Goal: Transaction & Acquisition: Purchase product/service

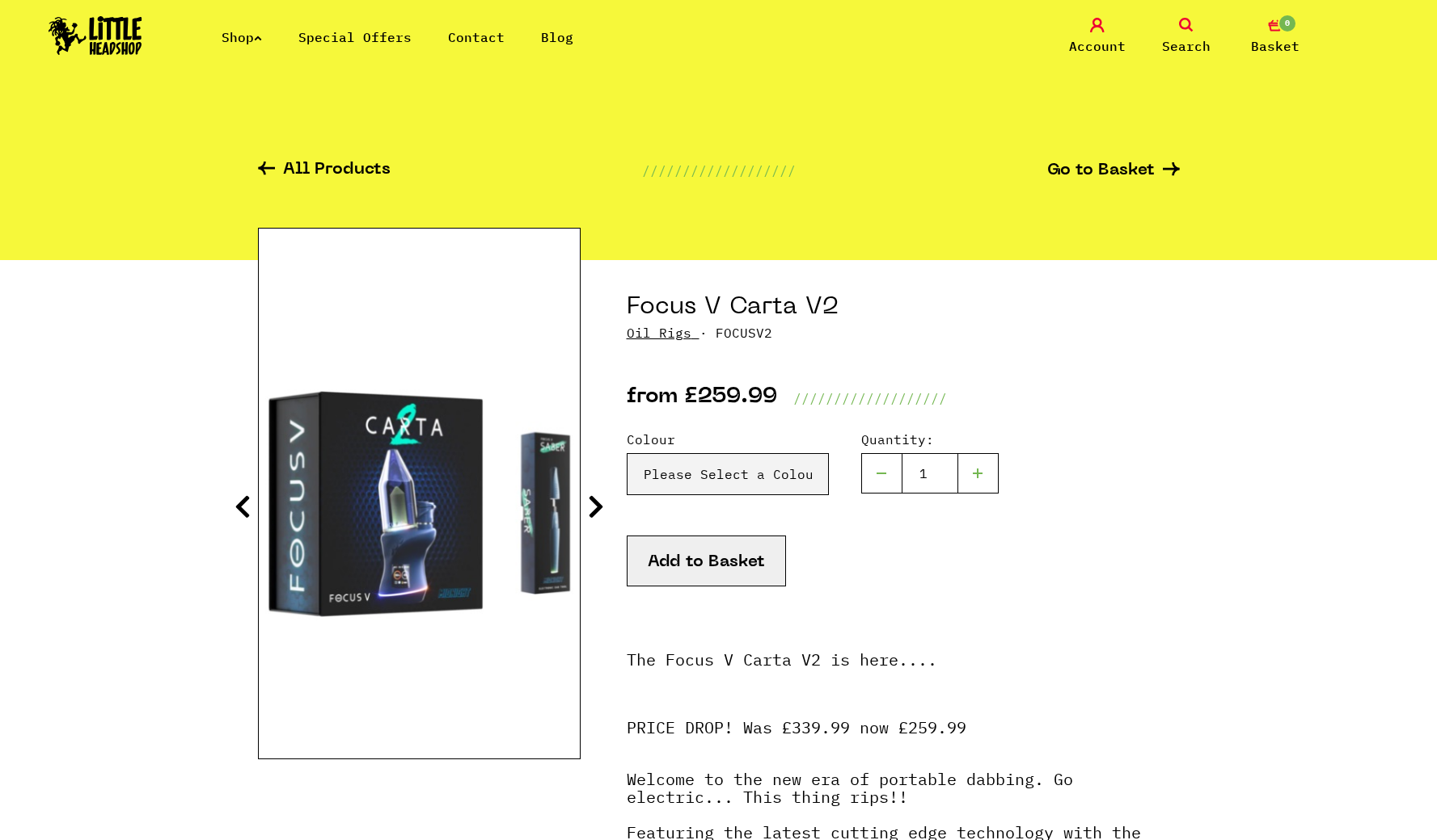
click at [244, 513] on icon at bounding box center [242, 506] width 16 height 26
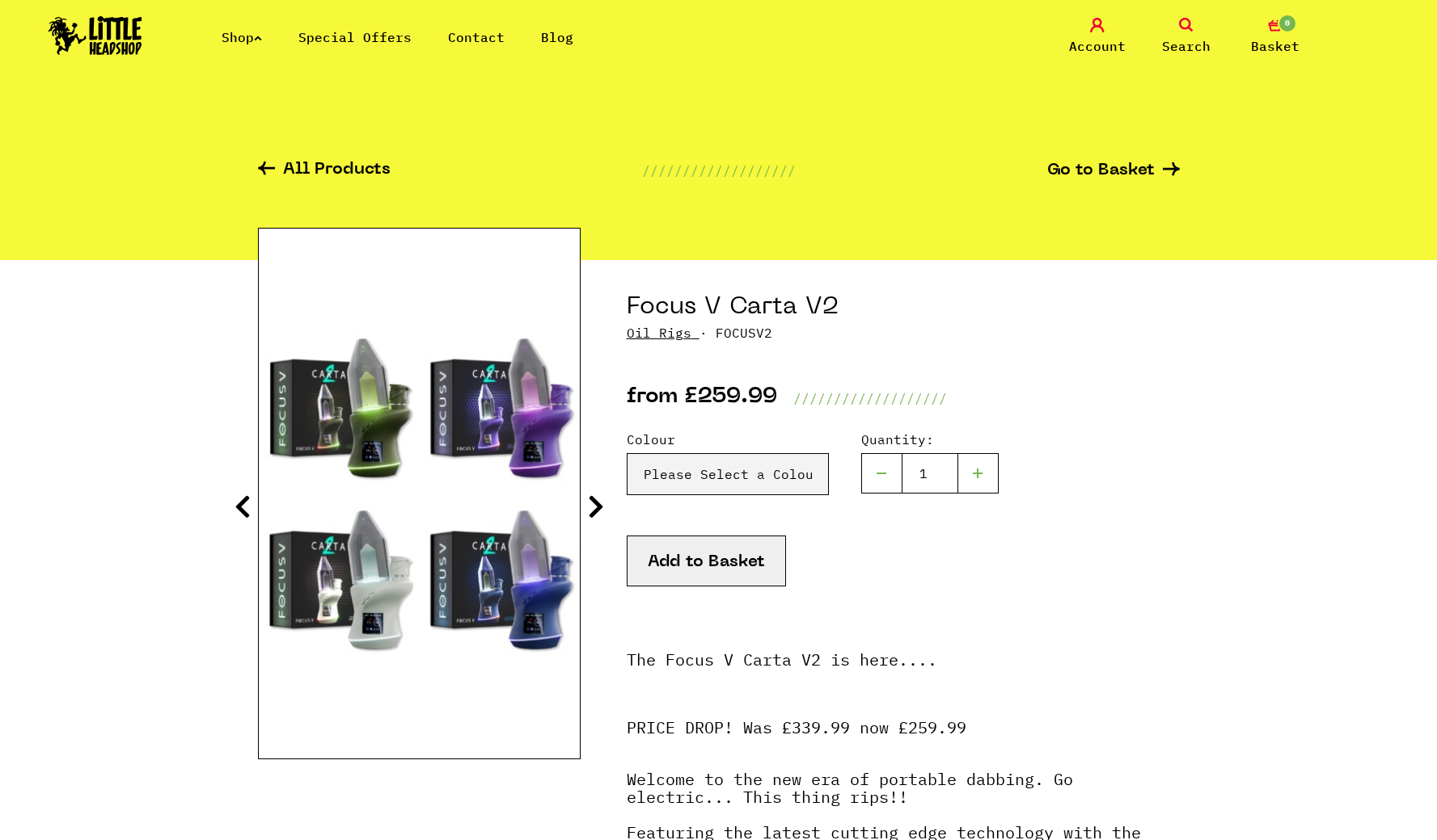
click at [244, 513] on icon at bounding box center [242, 506] width 16 height 26
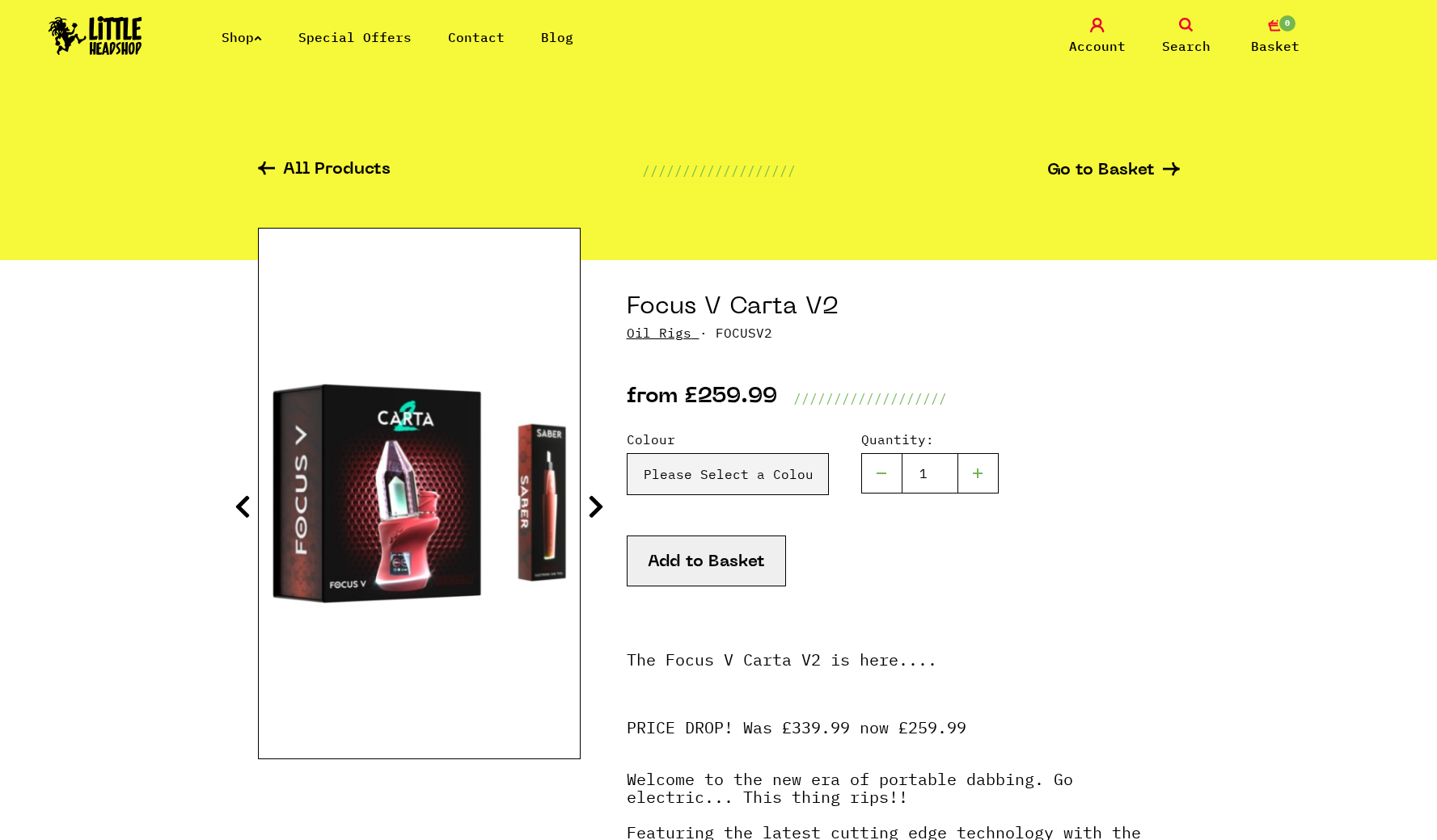
click at [244, 513] on icon at bounding box center [242, 506] width 16 height 26
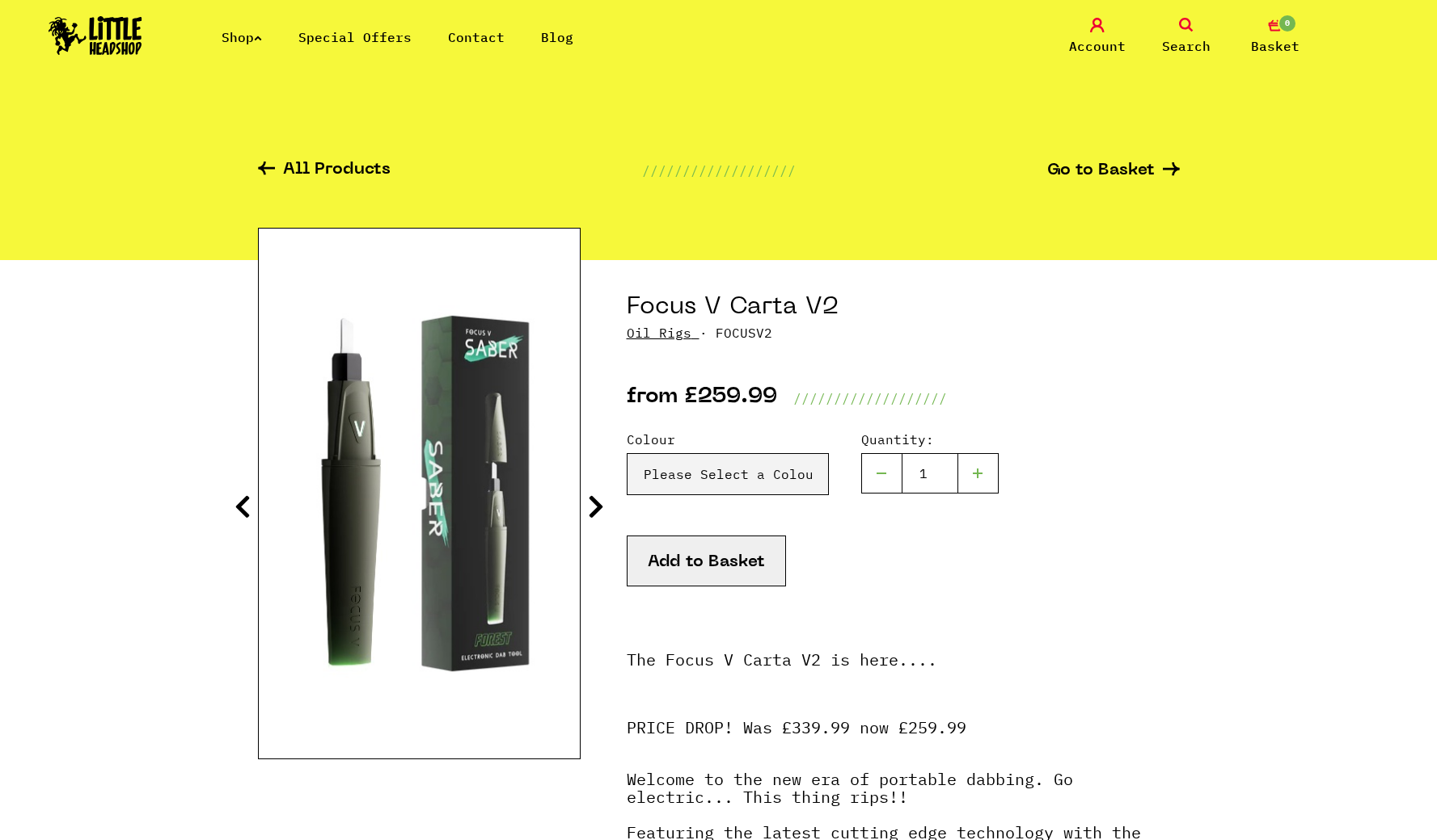
click at [670, 334] on link "Oil Rigs" at bounding box center [659, 333] width 65 height 16
click at [344, 416] on img at bounding box center [419, 494] width 321 height 400
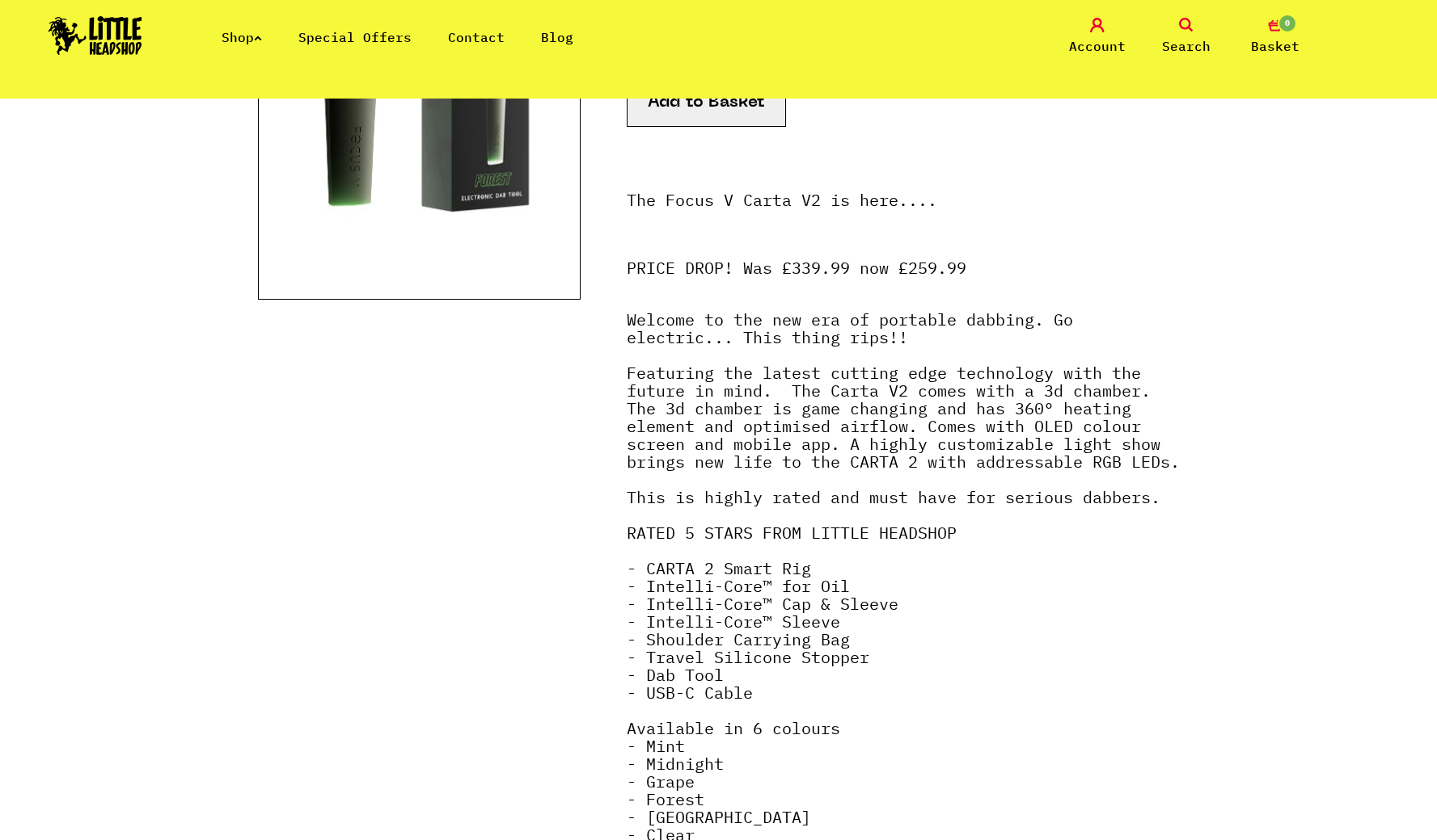
scroll to position [93, 0]
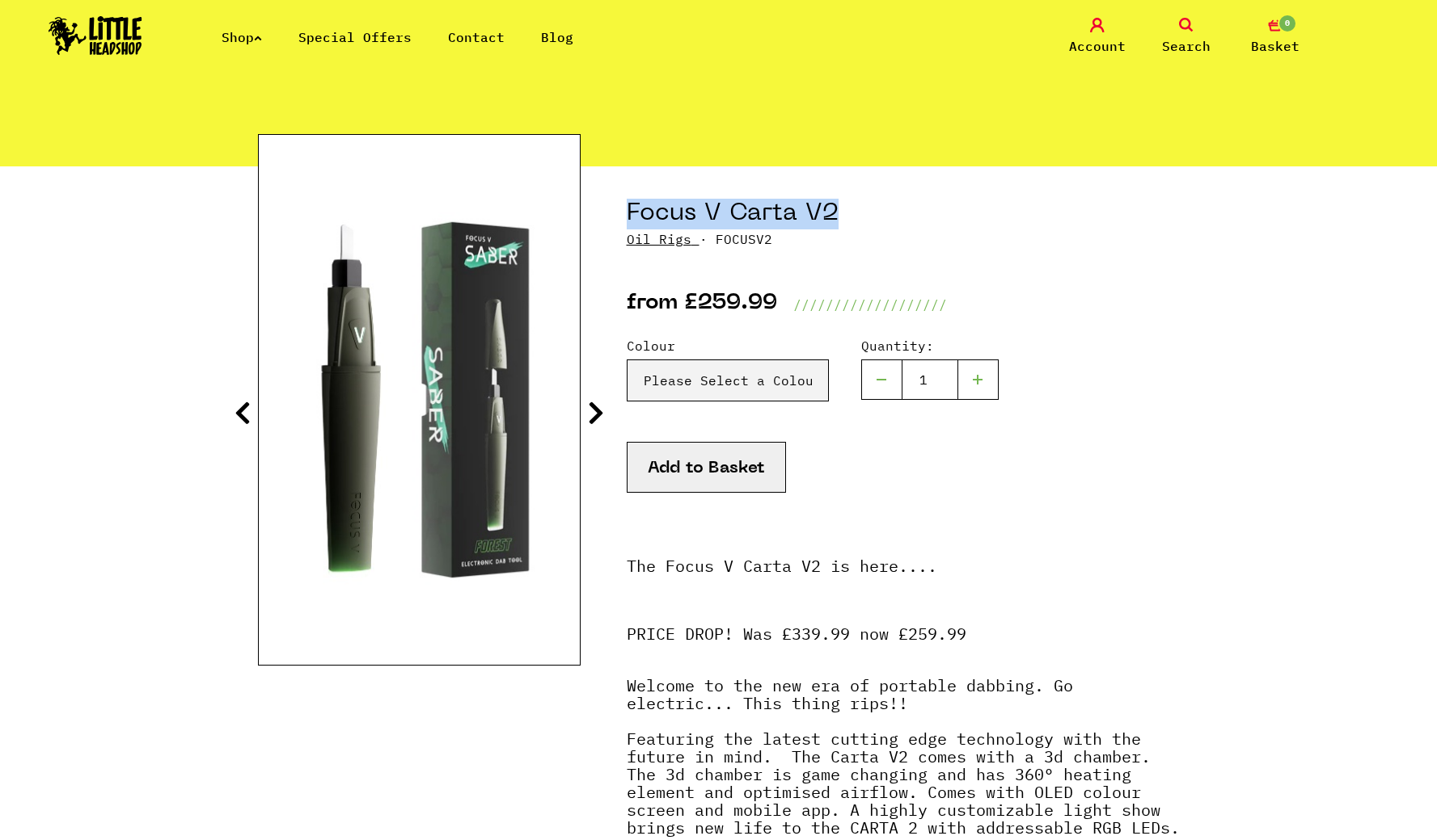
drag, startPoint x: 850, startPoint y: 215, endPoint x: 666, endPoint y: 198, distance: 184.8
click at [666, 198] on div "Focus V Carta V2 Oil Rigs · FOCUSV2 from £259.99 ///////////////////" at bounding box center [903, 240] width 553 height 148
copy h1 "Focus V Carta V2"
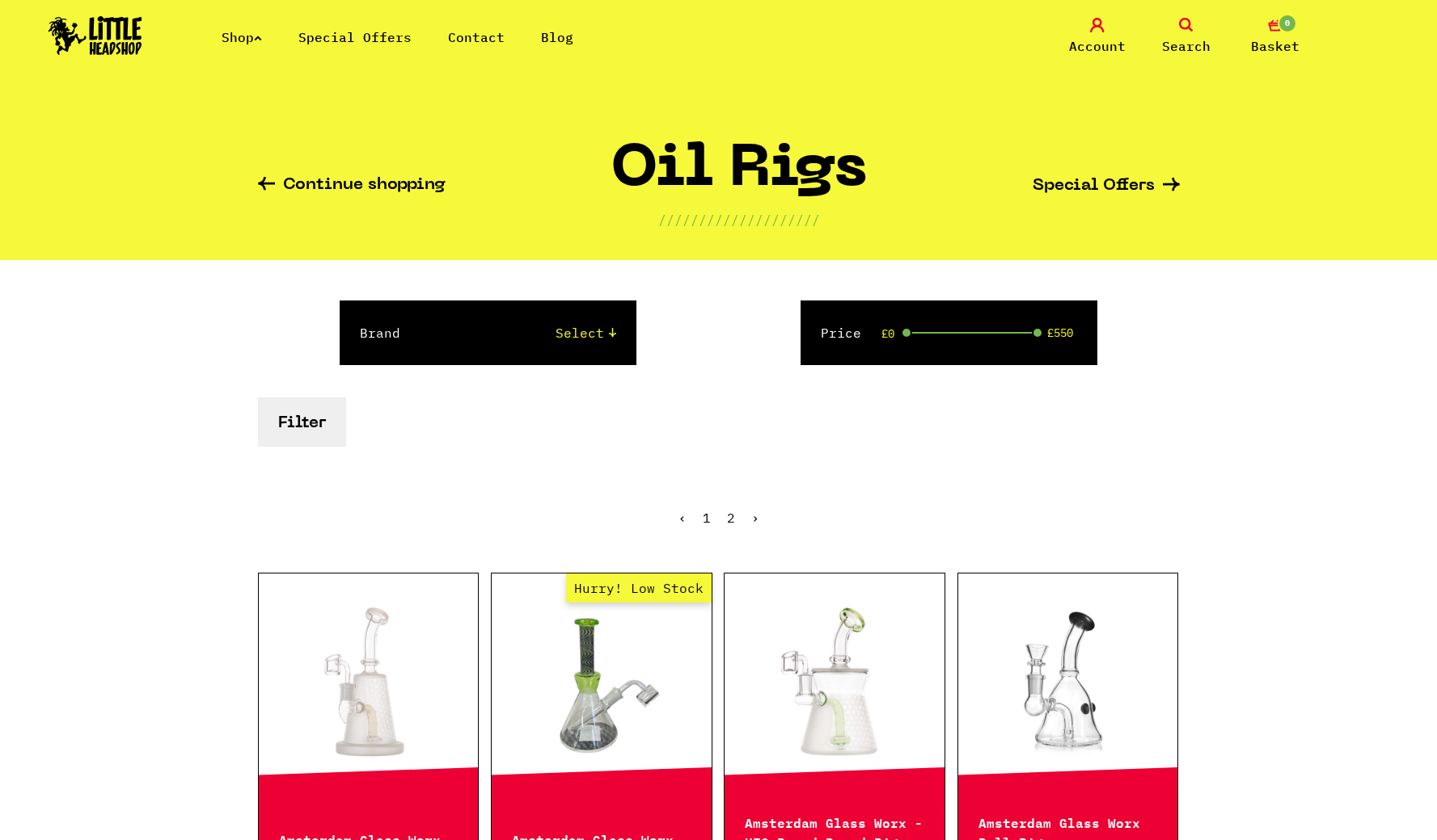
click at [731, 514] on link "2" at bounding box center [730, 518] width 8 height 16
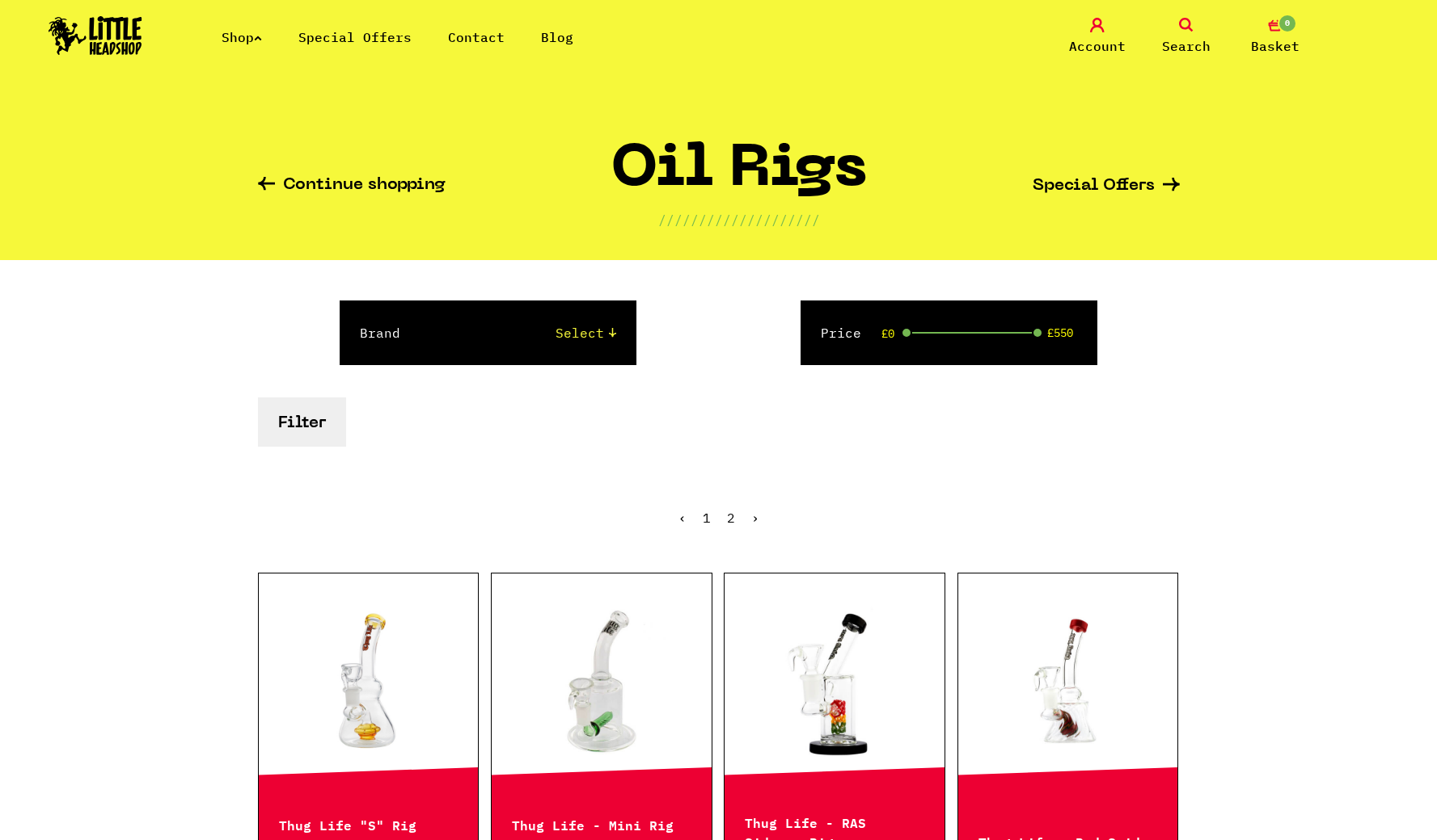
scroll to position [786, 0]
